Goal: Information Seeking & Learning: Learn about a topic

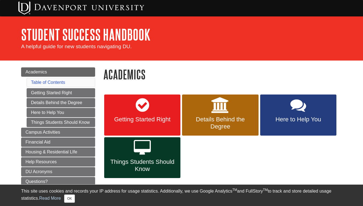
click at [157, 120] on span "Getting Started Right" at bounding box center [142, 119] width 68 height 7
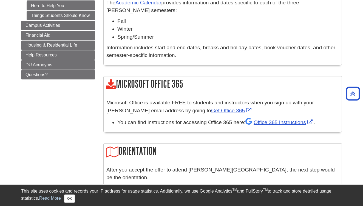
scroll to position [208, 0]
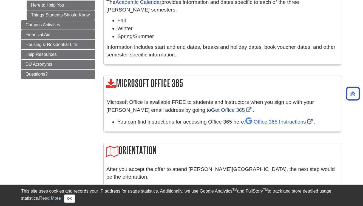
click at [211, 107] on link "Get Office 365" at bounding box center [232, 110] width 42 height 6
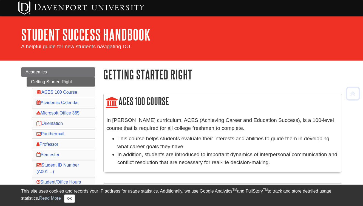
scroll to position [0, 0]
click at [62, 122] on link "Orientation" at bounding box center [49, 123] width 26 height 5
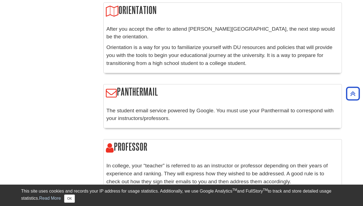
click at [160, 25] on p "After you accept the offer to attend Davenport University, the next step would …" at bounding box center [222, 33] width 232 height 16
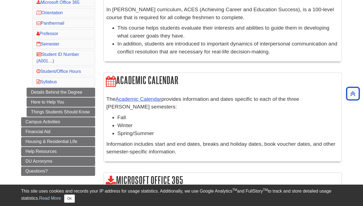
scroll to position [112, 0]
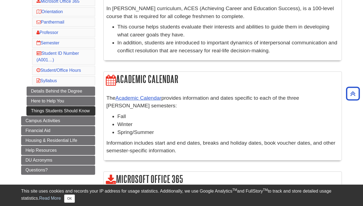
click at [47, 108] on link "Things Students Should Know" at bounding box center [61, 110] width 69 height 9
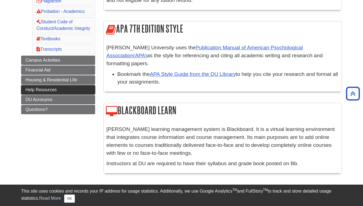
scroll to position [216, 0]
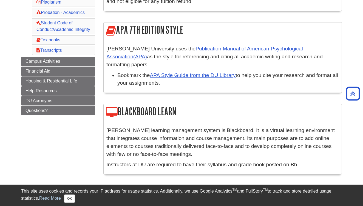
click at [58, 37] on li "Textbooks" at bounding box center [63, 39] width 63 height 9
click at [56, 41] on link "Textbooks" at bounding box center [48, 40] width 24 height 5
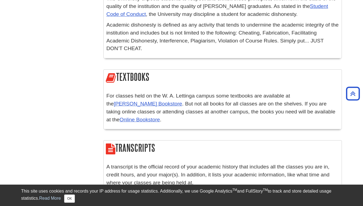
scroll to position [1007, 0]
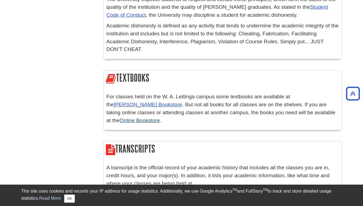
click at [119, 118] on link "Online Bookstore" at bounding box center [139, 121] width 40 height 6
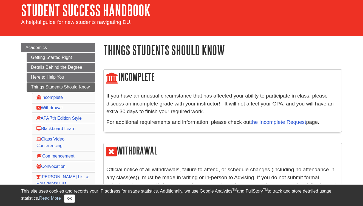
scroll to position [8, 0]
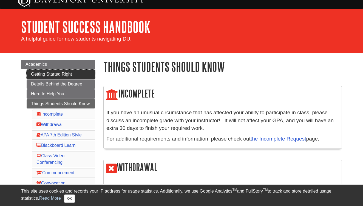
click at [36, 74] on link "Getting Started Right" at bounding box center [61, 74] width 69 height 9
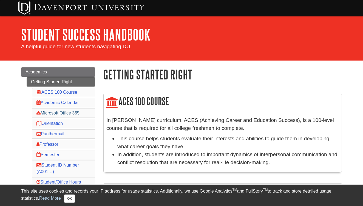
click at [64, 112] on link "Microsoft Office 365" at bounding box center [57, 113] width 43 height 5
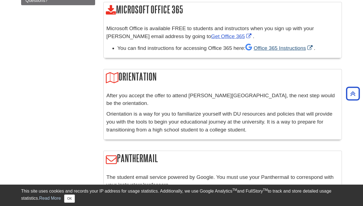
click at [277, 46] on link "Office 365 Instructions" at bounding box center [279, 48] width 69 height 6
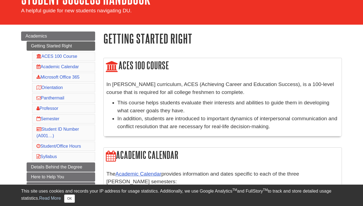
scroll to position [35, 0]
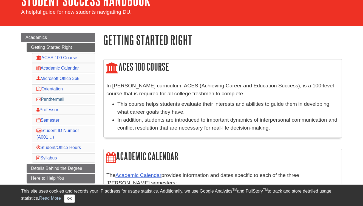
click at [50, 99] on link "Panthermail" at bounding box center [50, 99] width 28 height 5
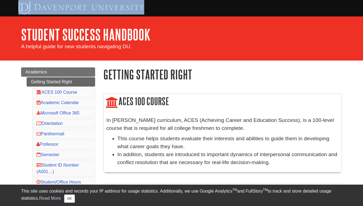
drag, startPoint x: 153, startPoint y: 3, endPoint x: 147, endPoint y: -4, distance: 9.4
